Goal: Transaction & Acquisition: Purchase product/service

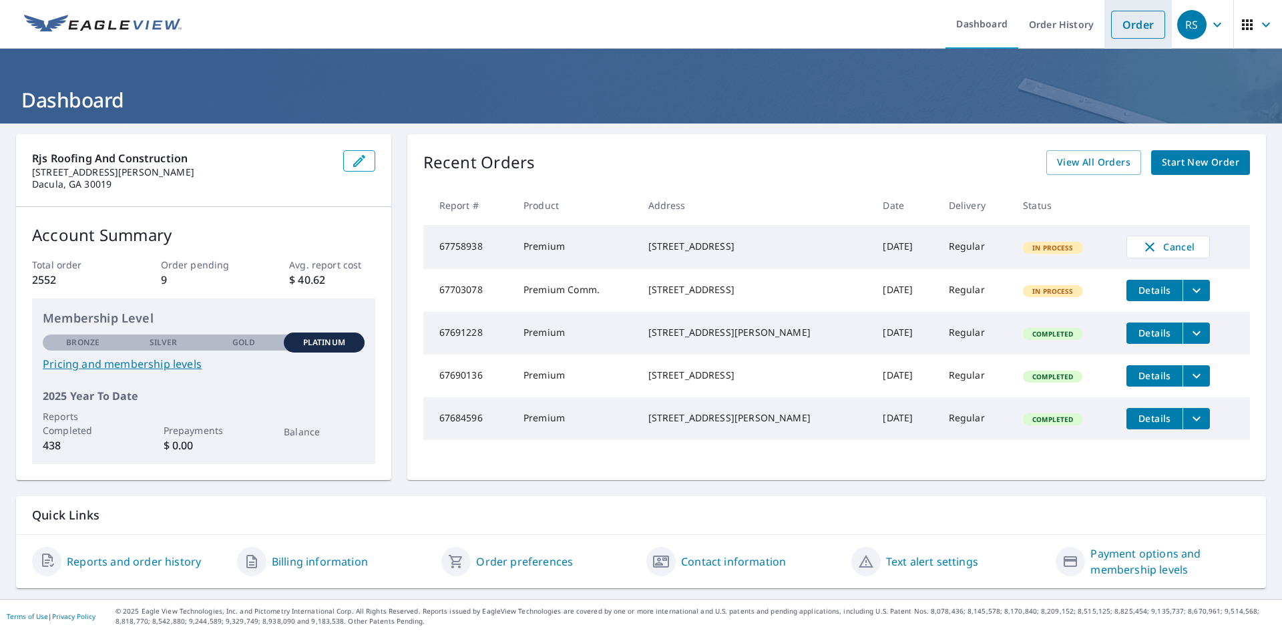
click at [1119, 20] on link "Order" at bounding box center [1138, 25] width 54 height 28
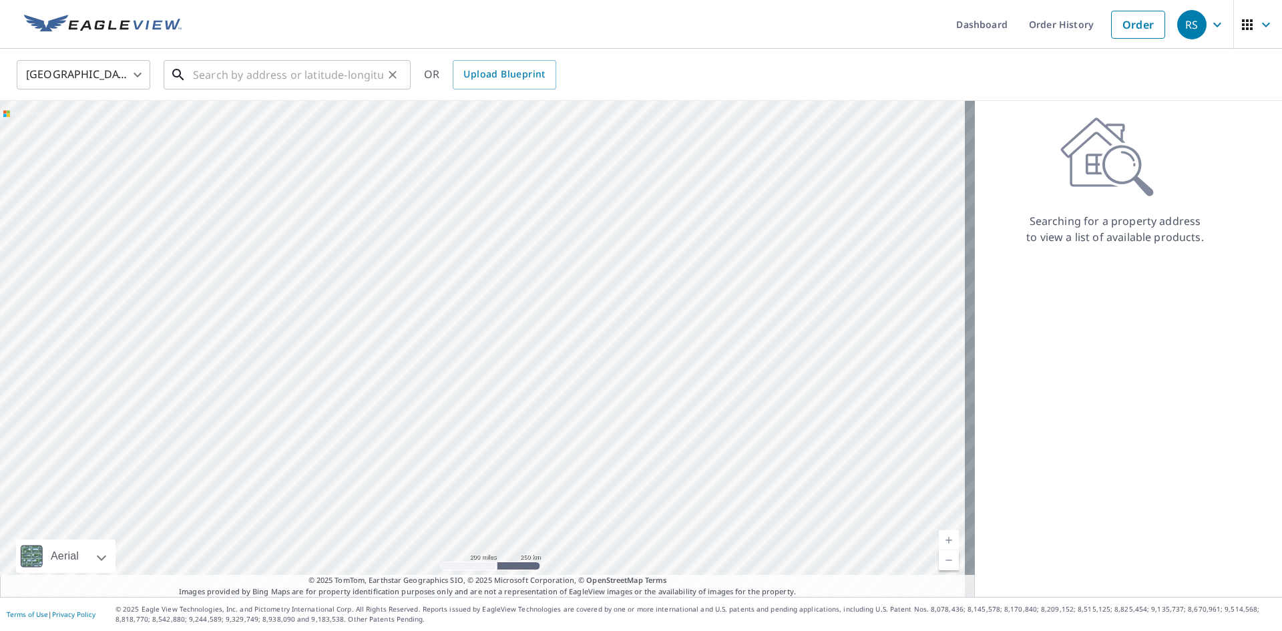
click at [206, 73] on input "text" at bounding box center [288, 74] width 190 height 37
paste input "[STREET_ADDRESS][PERSON_NAME]"
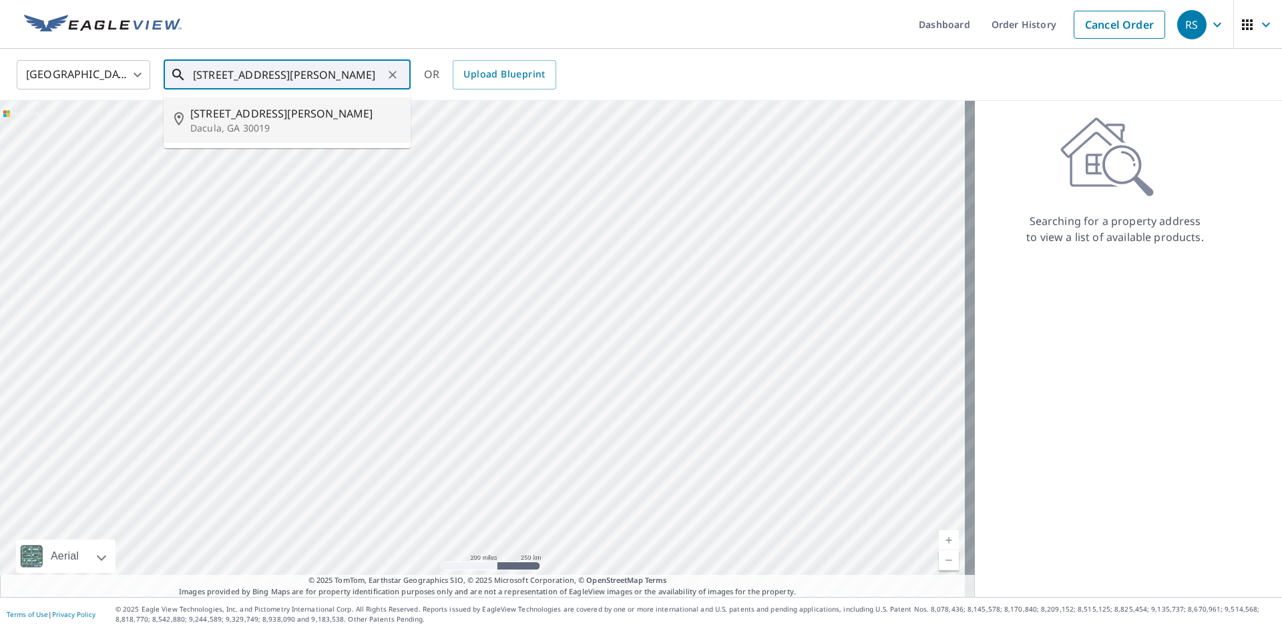
click at [254, 122] on span "[STREET_ADDRESS][PERSON_NAME]" at bounding box center [295, 114] width 210 height 16
type input "[STREET_ADDRESS][PERSON_NAME]"
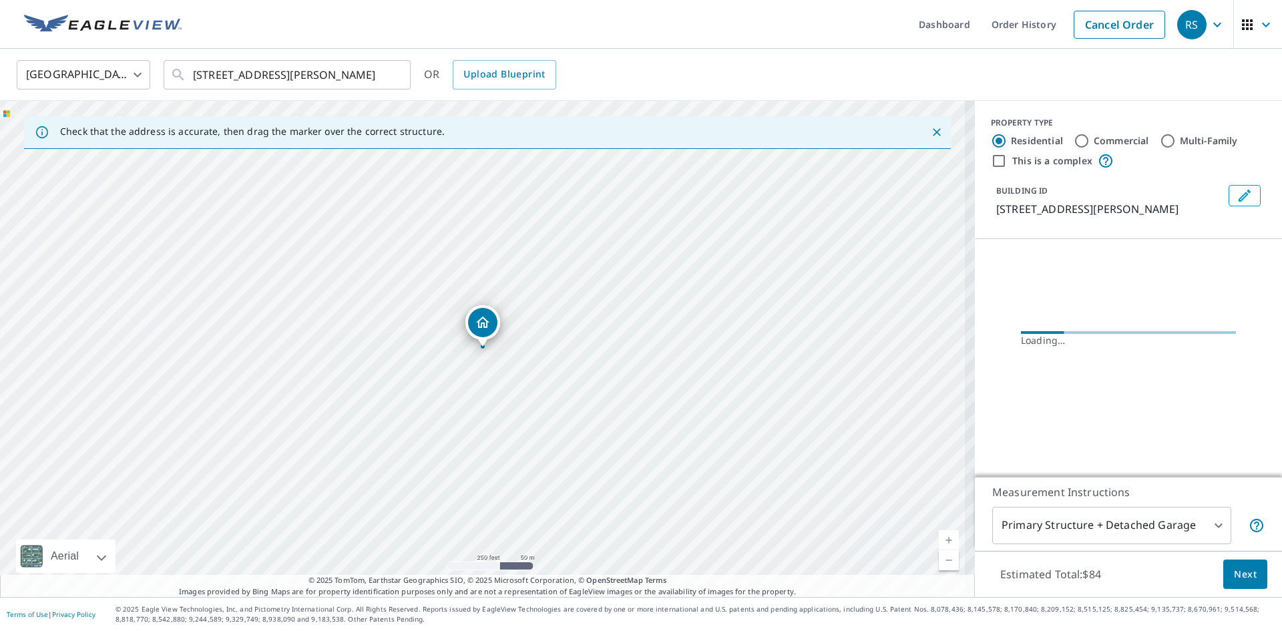
scroll to position [0, 0]
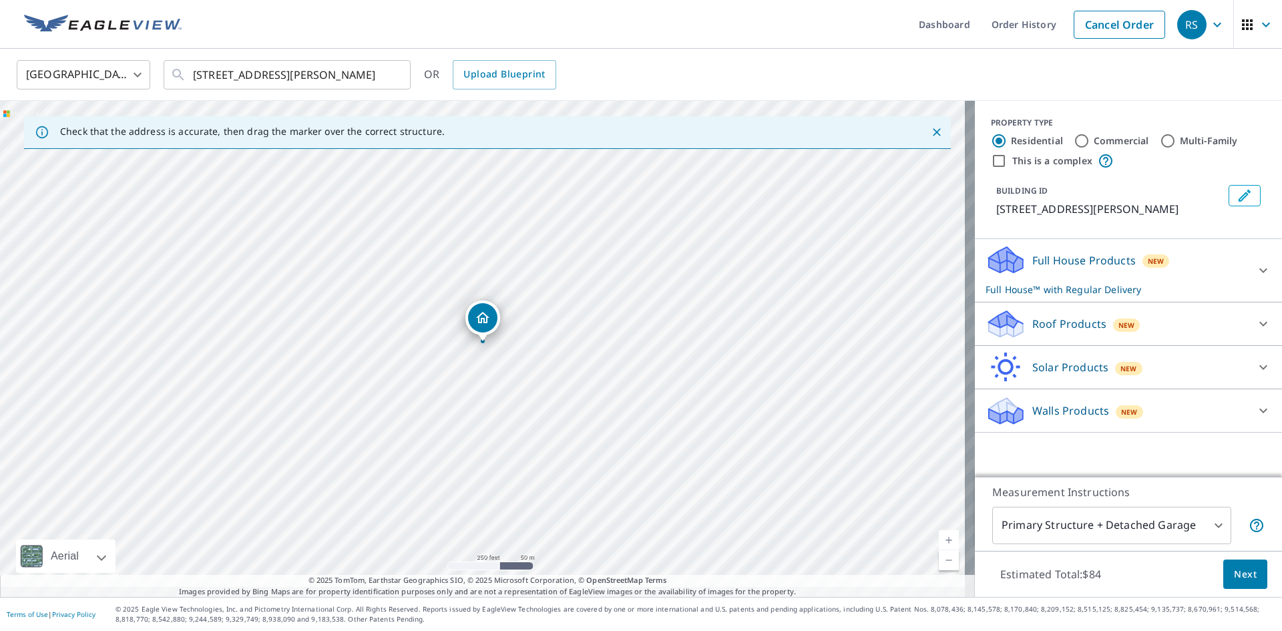
click at [1071, 327] on p "Roof Products" at bounding box center [1070, 324] width 74 height 16
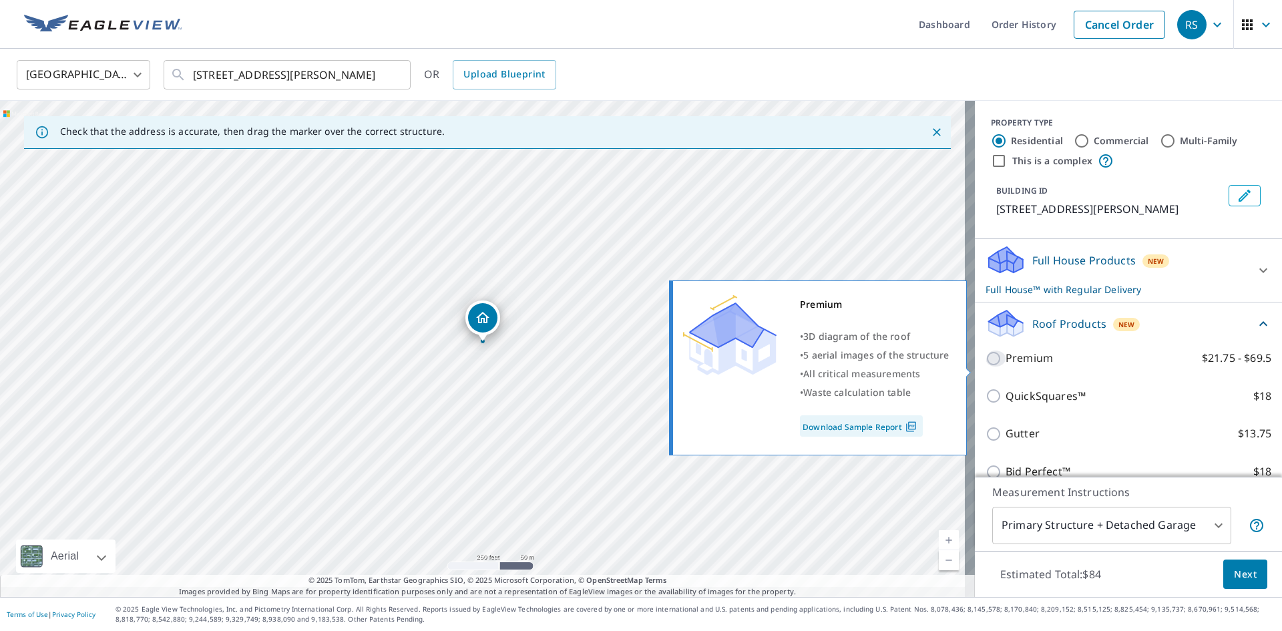
click at [986, 367] on input "Premium $21.75 - $69.5" at bounding box center [996, 359] width 20 height 16
checkbox input "true"
checkbox input "false"
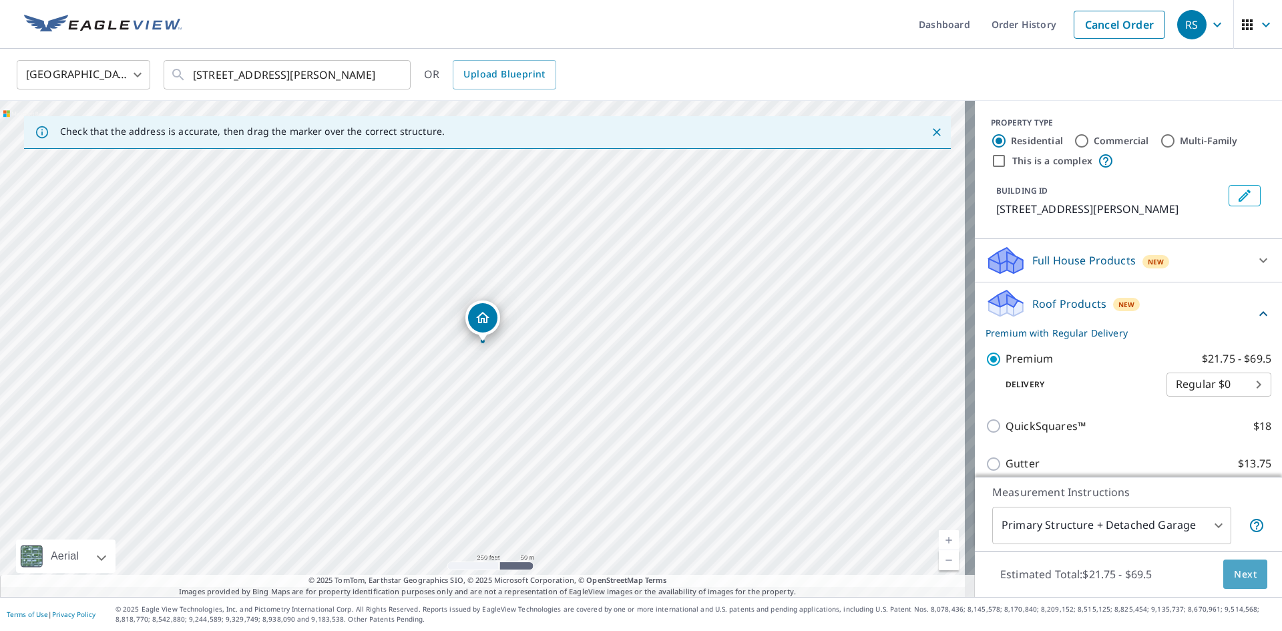
click at [1234, 566] on span "Next" at bounding box center [1245, 574] width 23 height 17
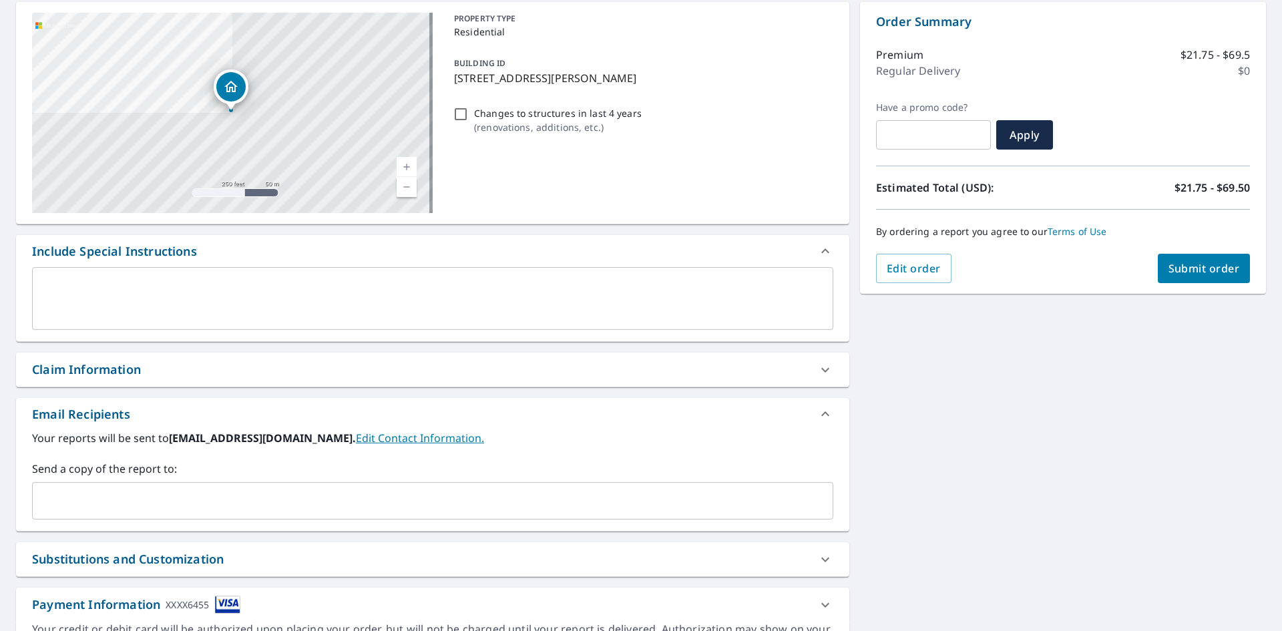
scroll to position [133, 0]
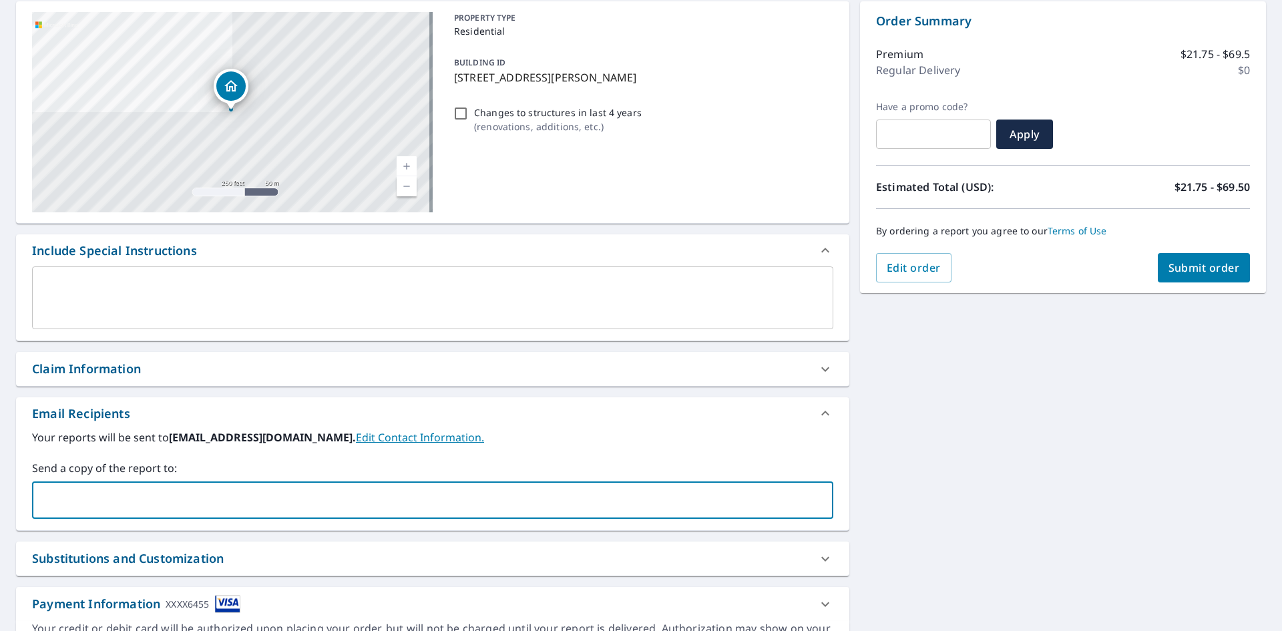
click at [65, 513] on input "text" at bounding box center [422, 500] width 769 height 25
type input "[PERSON_NAME][EMAIL_ADDRESS][DOMAIN_NAME]"
click at [1192, 265] on span "Submit order" at bounding box center [1204, 267] width 71 height 15
